Goal: Browse casually: Explore the website without a specific task or goal

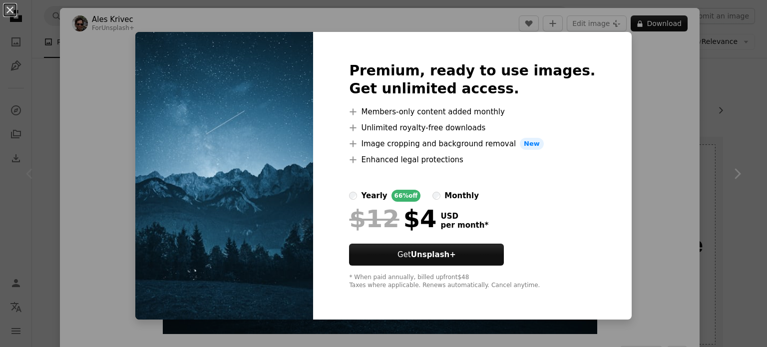
click at [678, 167] on div "An X shape Premium, ready to use images. Get unlimited access. A plus sign Memb…" at bounding box center [383, 173] width 767 height 347
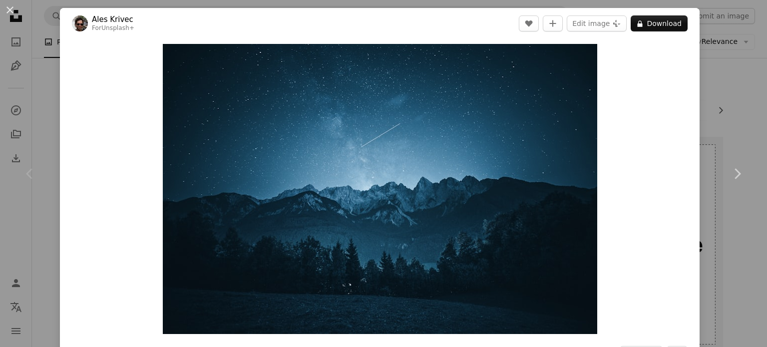
click at [678, 167] on div "Zoom in" at bounding box center [379, 189] width 639 height 300
click at [517, 223] on img "Zoom in on this image" at bounding box center [380, 189] width 434 height 290
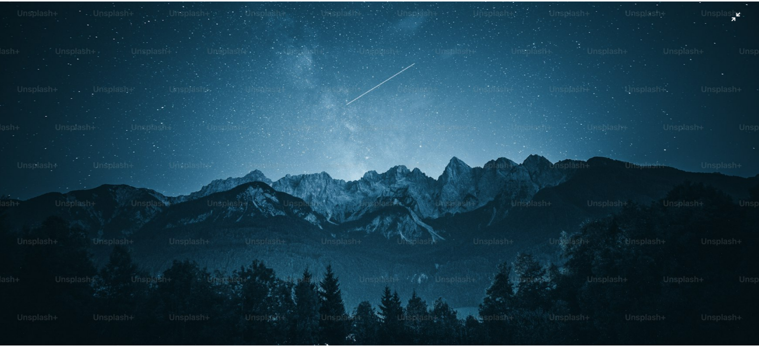
scroll to position [154, 0]
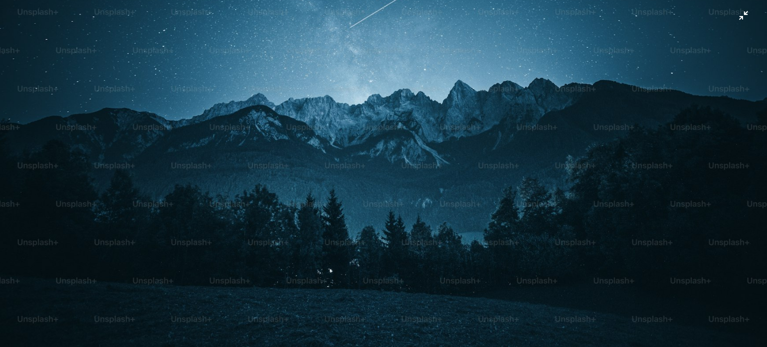
click at [740, 17] on img "Zoom out on this image" at bounding box center [384, 102] width 768 height 512
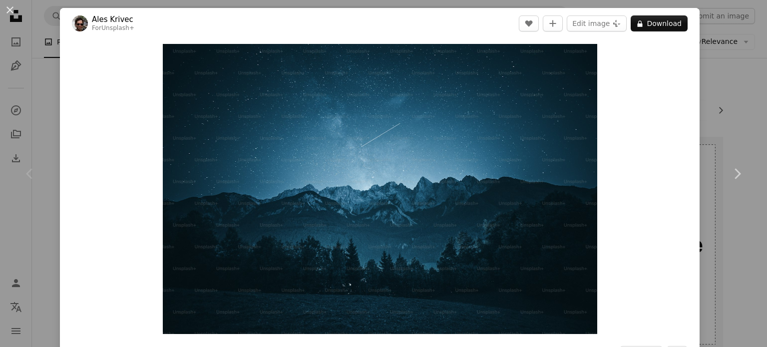
click at [719, 99] on div "An X shape Chevron left Chevron right Ales Krivec For Unsplash+ A heart A plus …" at bounding box center [383, 173] width 767 height 347
